Goal: Navigation & Orientation: Find specific page/section

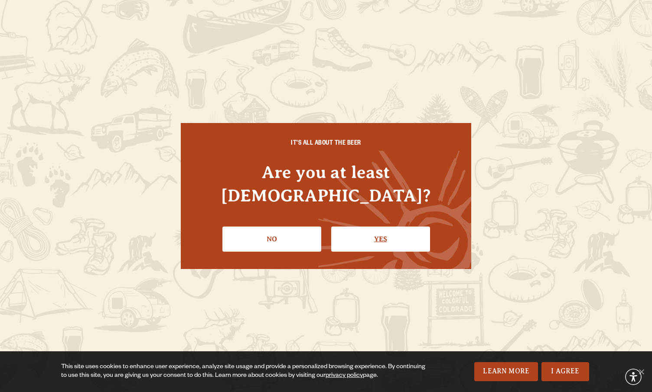
click at [369, 238] on link "Yes" at bounding box center [380, 239] width 99 height 25
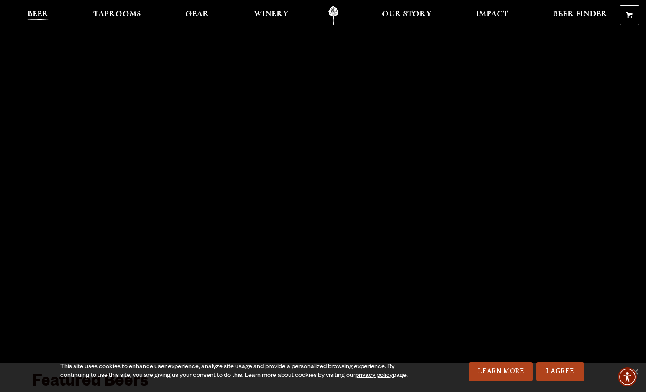
click at [39, 15] on span "Beer" at bounding box center [37, 14] width 21 height 7
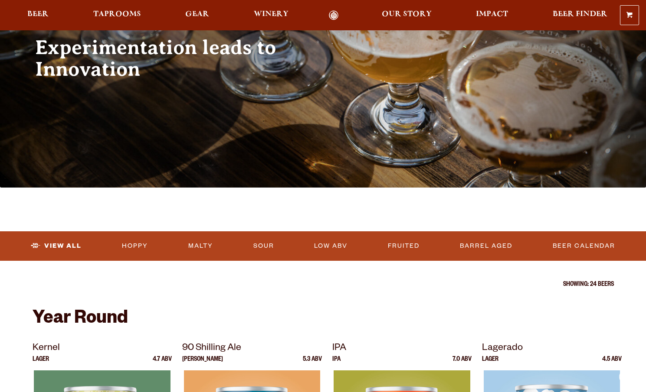
scroll to position [101, 0]
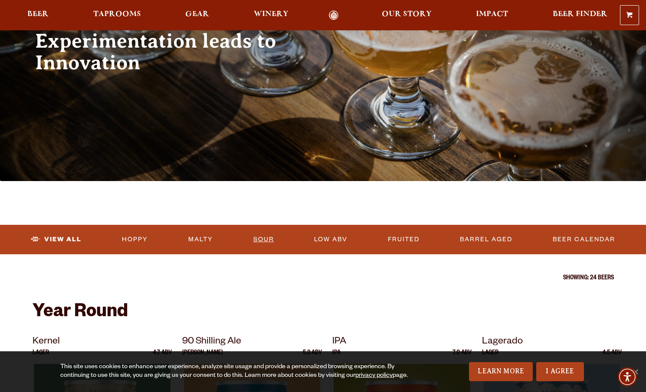
click at [271, 244] on link "Sour" at bounding box center [264, 240] width 28 height 20
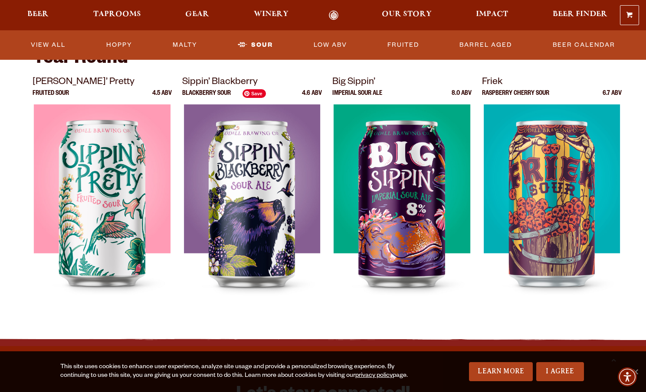
scroll to position [291, 0]
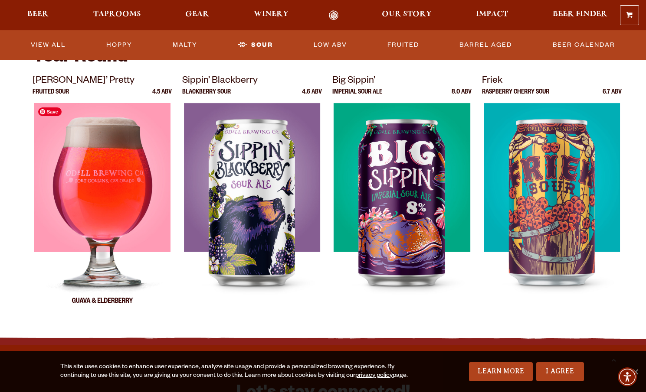
click at [93, 182] on img at bounding box center [102, 211] width 136 height 217
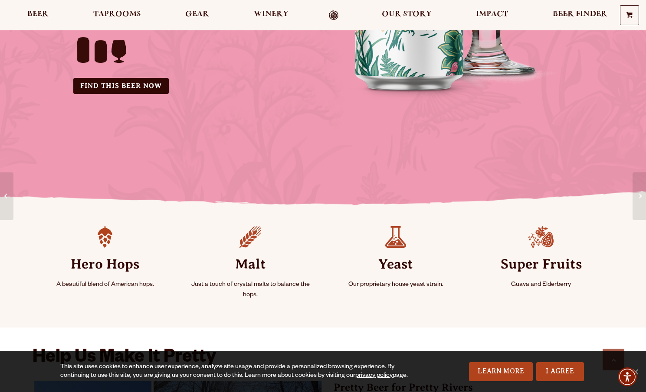
scroll to position [238, 0]
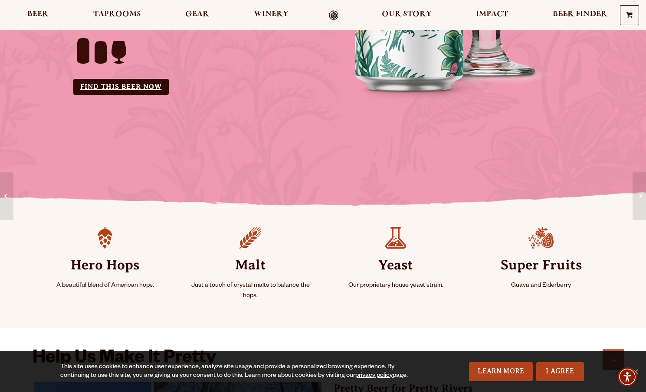
click at [134, 82] on link "Find this Beer Now" at bounding box center [120, 87] width 95 height 16
